Goal: Task Accomplishment & Management: Manage account settings

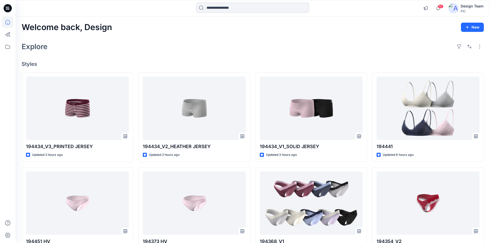
click at [310, 52] on div "Explore" at bounding box center [253, 46] width 462 height 12
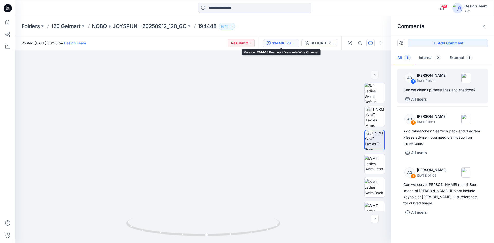
click at [280, 44] on div "194448 Push up +Diamante Wire Channel" at bounding box center [284, 43] width 24 height 6
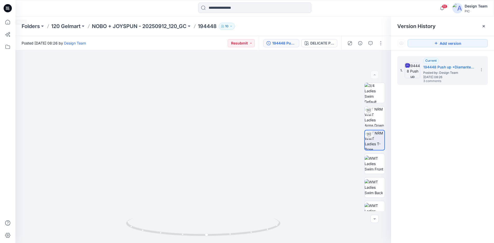
click at [8, 8] on icon at bounding box center [8, 8] width 8 height 16
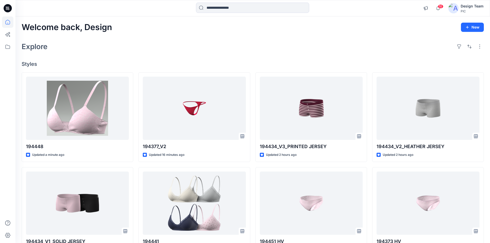
click at [169, 44] on div "Explore" at bounding box center [253, 46] width 462 height 12
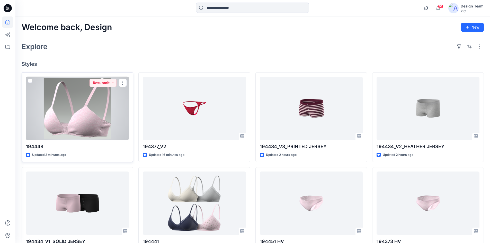
click at [90, 109] on div at bounding box center [77, 109] width 103 height 64
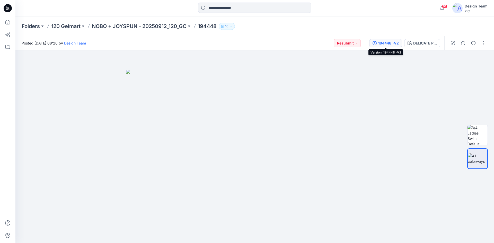
click at [393, 45] on div "194448 -V2" at bounding box center [388, 43] width 21 height 6
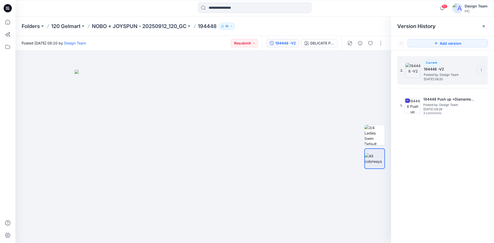
click at [483, 71] on icon at bounding box center [481, 70] width 4 height 4
click at [453, 101] on span "Delete Version" at bounding box center [446, 103] width 24 height 6
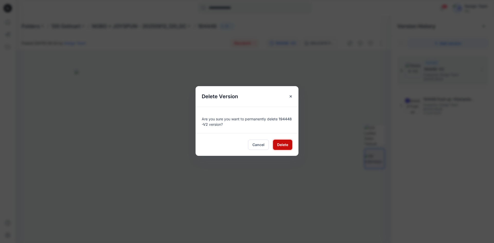
click at [284, 147] on span "Delete" at bounding box center [282, 144] width 11 height 5
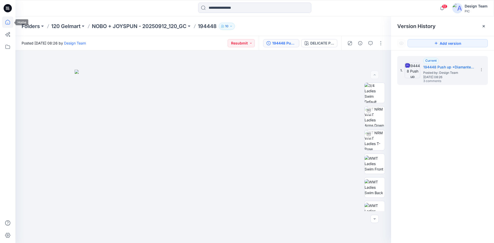
click at [7, 22] on icon at bounding box center [7, 21] width 11 height 11
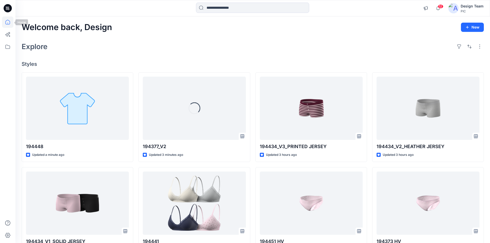
click at [10, 22] on icon at bounding box center [7, 21] width 11 height 11
click at [9, 21] on icon at bounding box center [7, 21] width 11 height 11
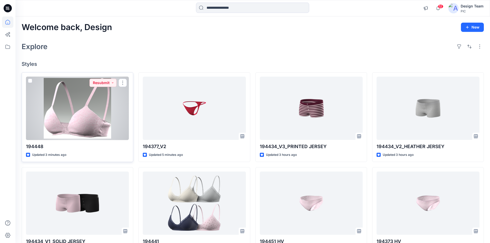
click at [106, 114] on div at bounding box center [77, 109] width 103 height 64
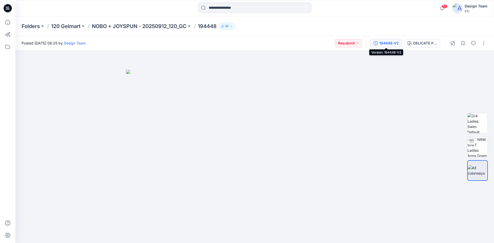
click at [393, 42] on div "194448-V2" at bounding box center [389, 43] width 20 height 6
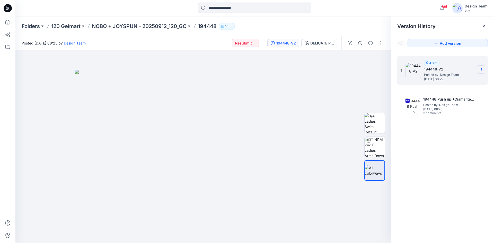
click at [483, 71] on icon at bounding box center [481, 70] width 4 height 4
click at [451, 101] on span "Delete Version" at bounding box center [446, 103] width 24 height 6
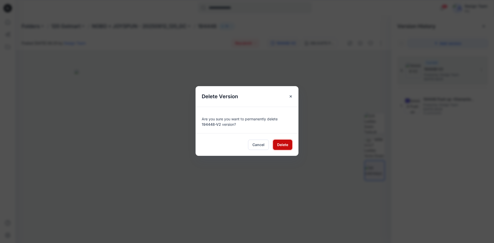
click at [283, 146] on span "Delete" at bounding box center [282, 144] width 11 height 5
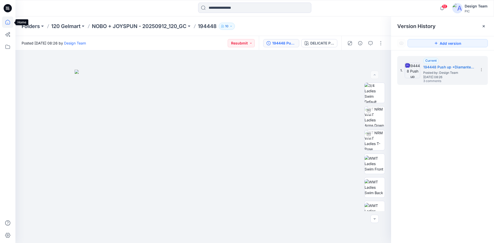
click at [6, 22] on icon at bounding box center [7, 21] width 11 height 11
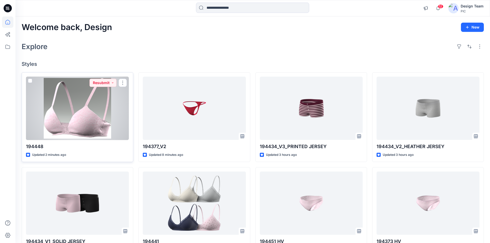
click at [95, 122] on div at bounding box center [77, 109] width 103 height 64
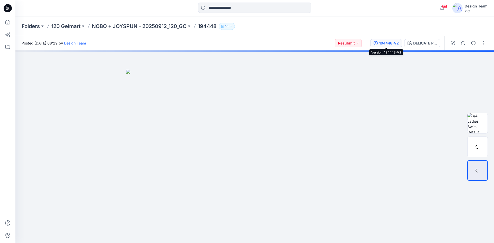
click at [390, 43] on div "194448-V2" at bounding box center [389, 43] width 20 height 6
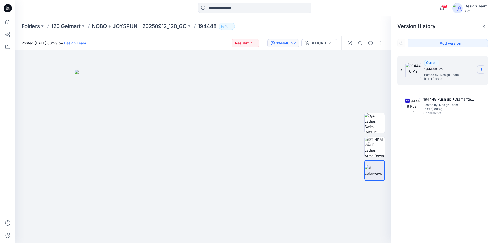
click at [481, 69] on icon at bounding box center [481, 70] width 4 height 4
click at [444, 106] on span "Delete Version" at bounding box center [446, 103] width 24 height 6
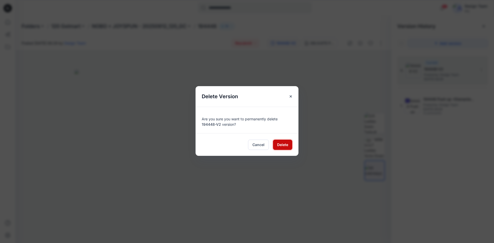
click at [281, 148] on button "Delete" at bounding box center [282, 145] width 19 height 10
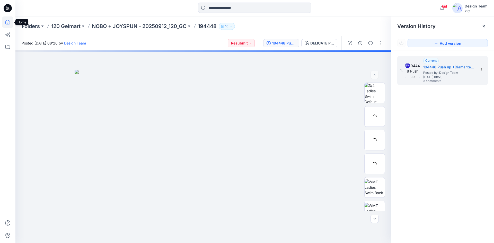
click at [6, 24] on icon at bounding box center [7, 21] width 11 height 11
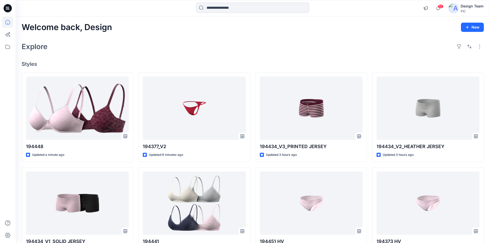
click at [357, 35] on div "Welcome back, Design New Explore Styles 194448 Updated a minute ago 194434_V1_S…" at bounding box center [252, 196] width 475 height 360
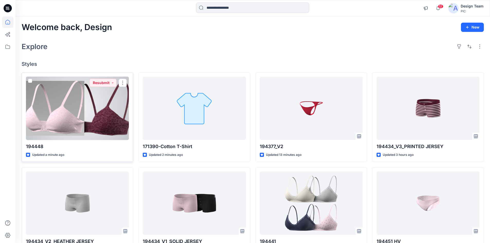
click at [99, 117] on div at bounding box center [77, 109] width 103 height 64
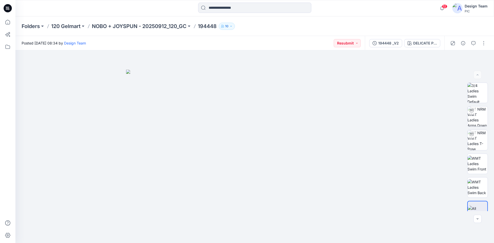
click at [292, 26] on div "Folders 120 Gelmart NOBO + JOYSPUN - 20250912_120_GC 194448 10" at bounding box center [235, 26] width 426 height 7
click at [387, 43] on div "194448 _V2" at bounding box center [388, 43] width 21 height 6
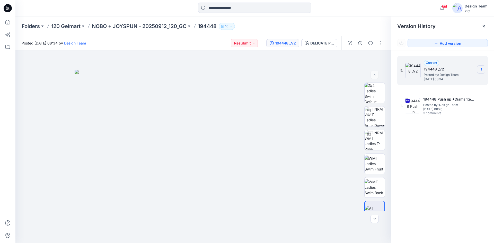
click at [484, 70] on section at bounding box center [481, 69] width 8 height 8
click at [447, 103] on span "Delete Version" at bounding box center [446, 103] width 24 height 6
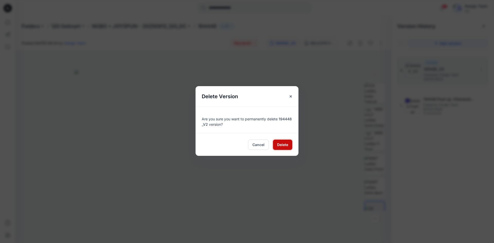
click at [281, 144] on span "Delete" at bounding box center [282, 144] width 11 height 5
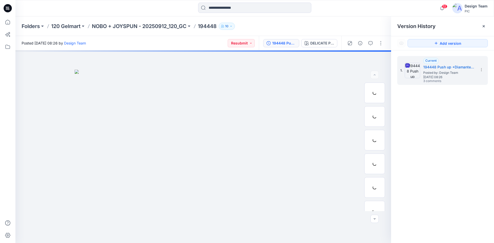
click at [271, 21] on div "Folders 120 Gelmart NOBO + JOYSPUN - 20250912_120_GC 194448 10" at bounding box center [254, 26] width 479 height 20
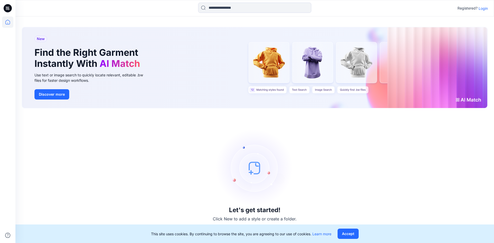
click at [481, 10] on p "Login" at bounding box center [483, 8] width 9 height 5
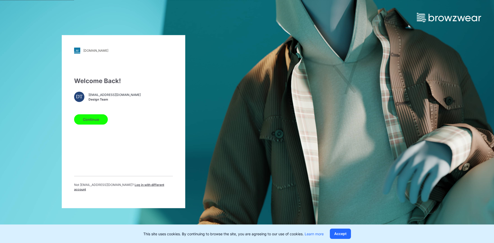
click at [97, 124] on button "Continue" at bounding box center [91, 119] width 34 height 10
